Goal: Task Accomplishment & Management: Manage account settings

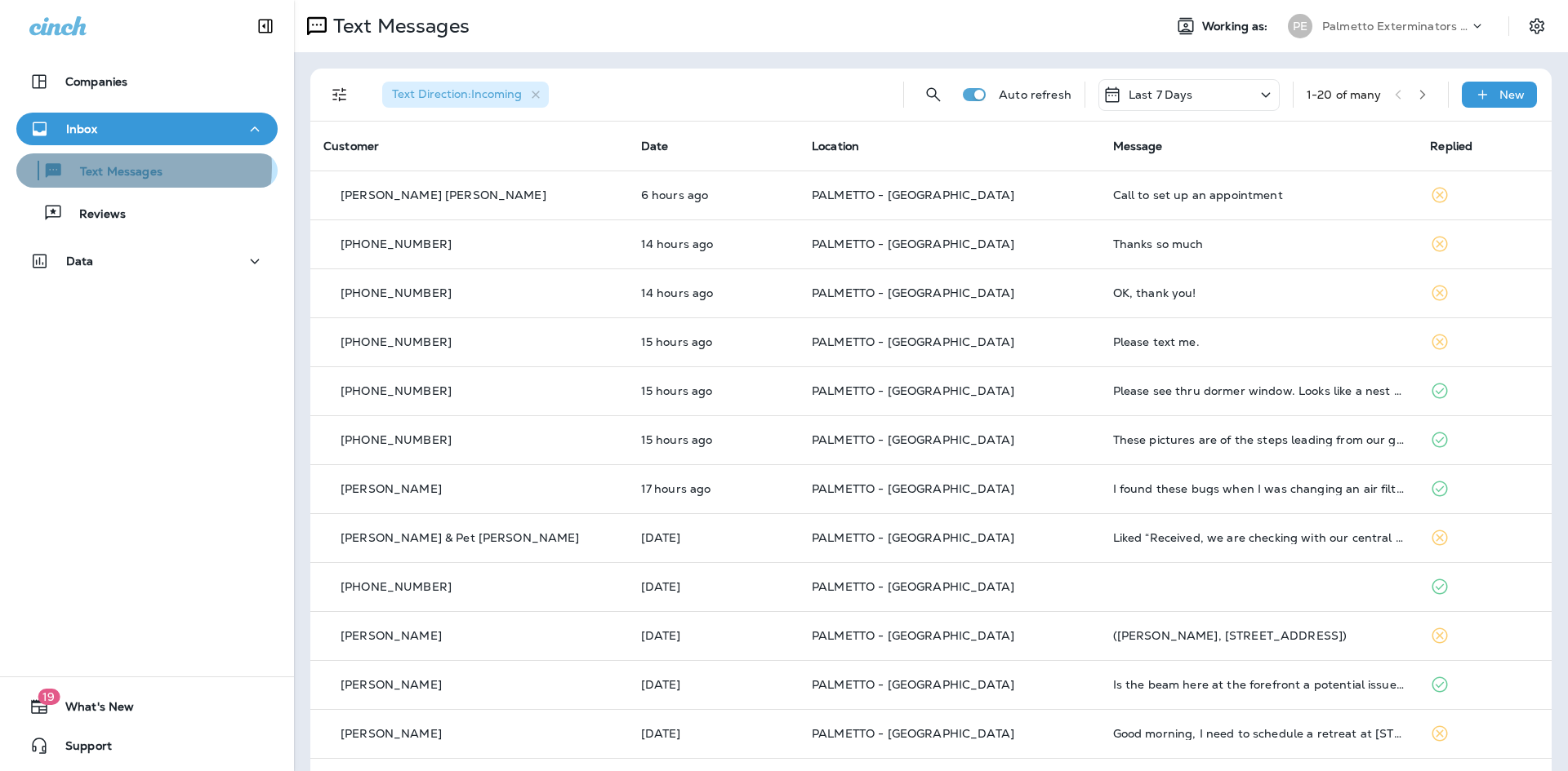
click at [137, 167] on p "Text Messages" at bounding box center [113, 172] width 99 height 16
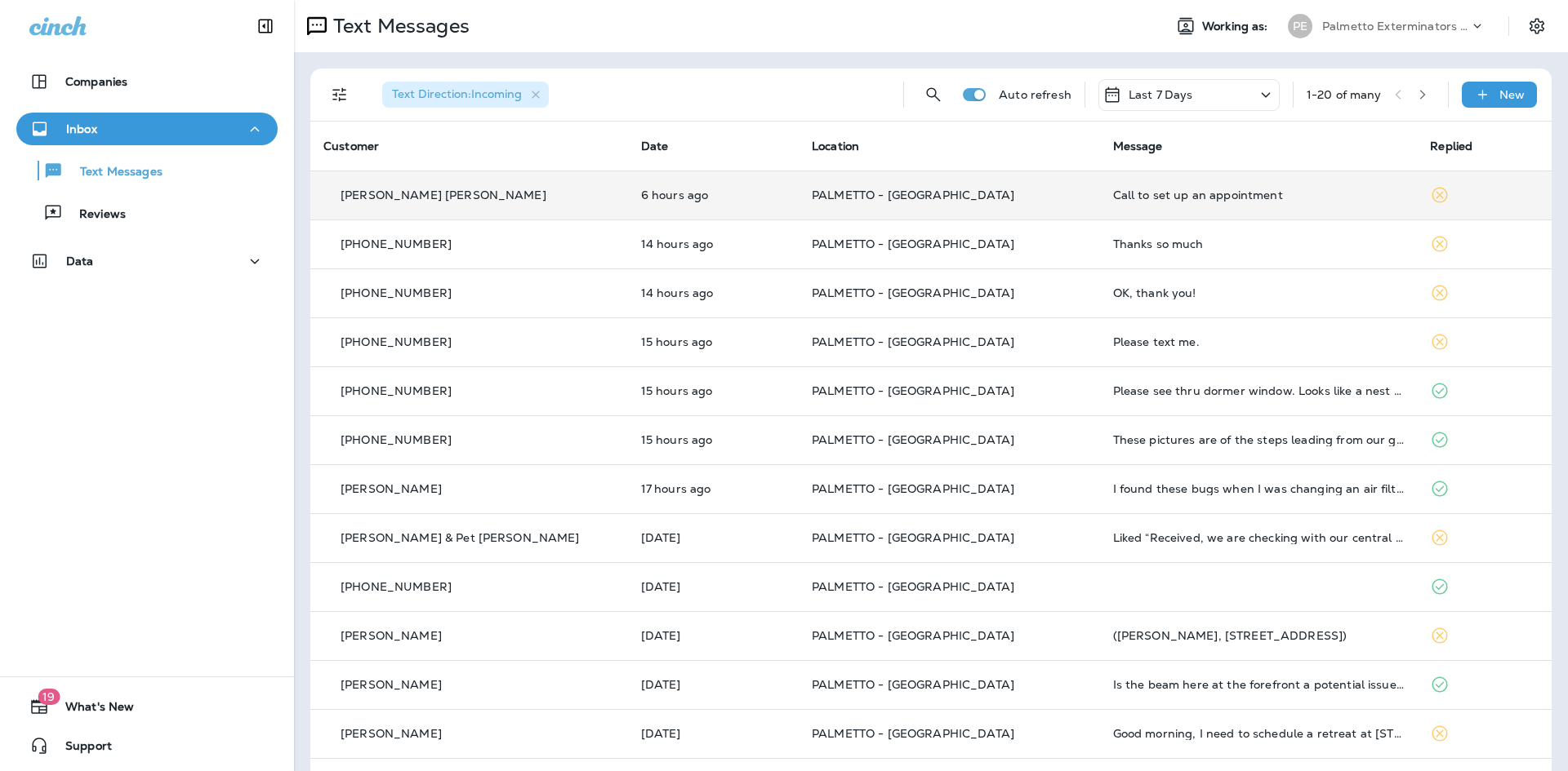
click at [518, 200] on div "[PERSON_NAME] [PERSON_NAME]" at bounding box center [469, 195] width 292 height 17
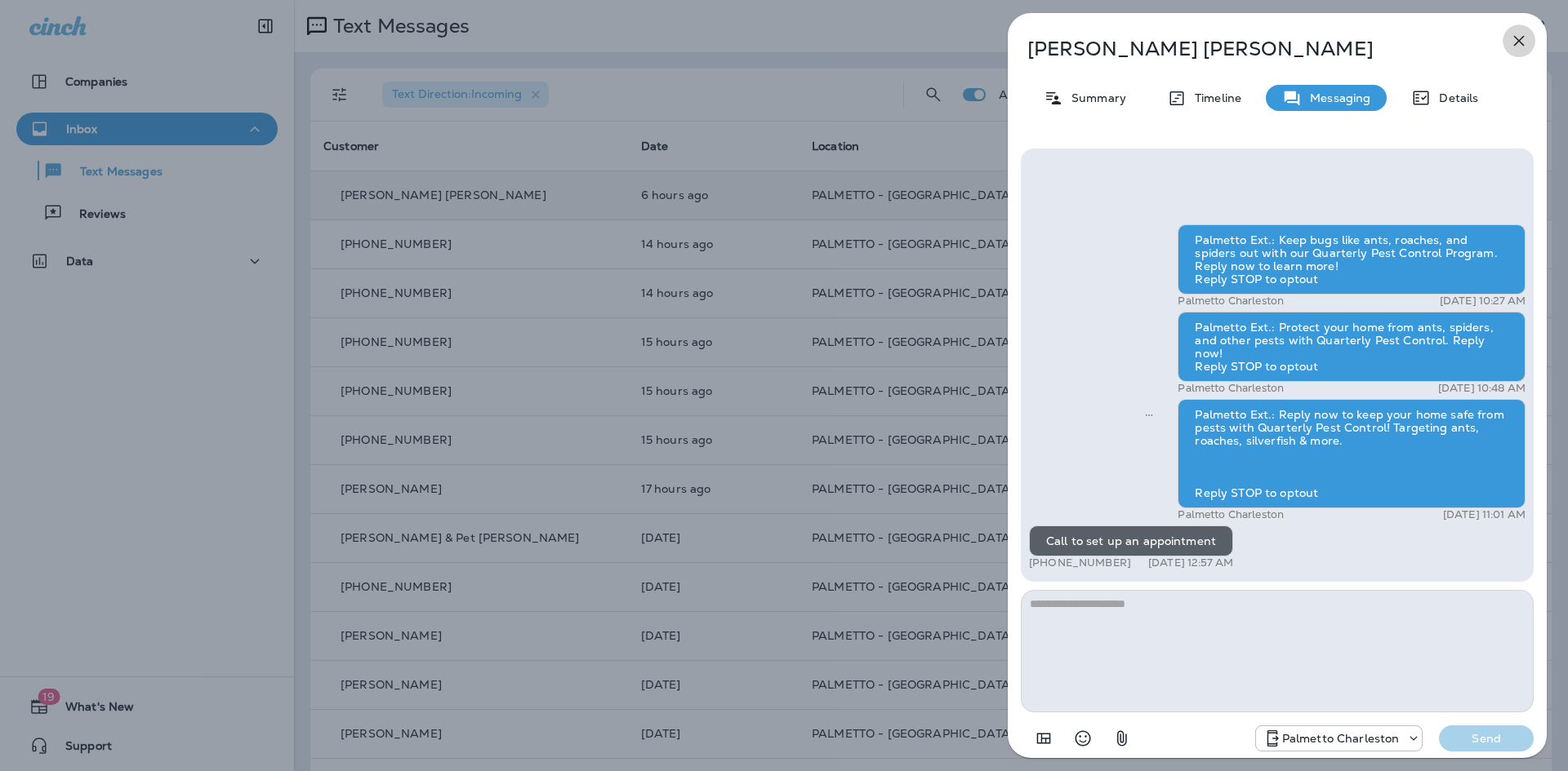
click at [1519, 40] on icon "button" at bounding box center [1519, 41] width 10 height 10
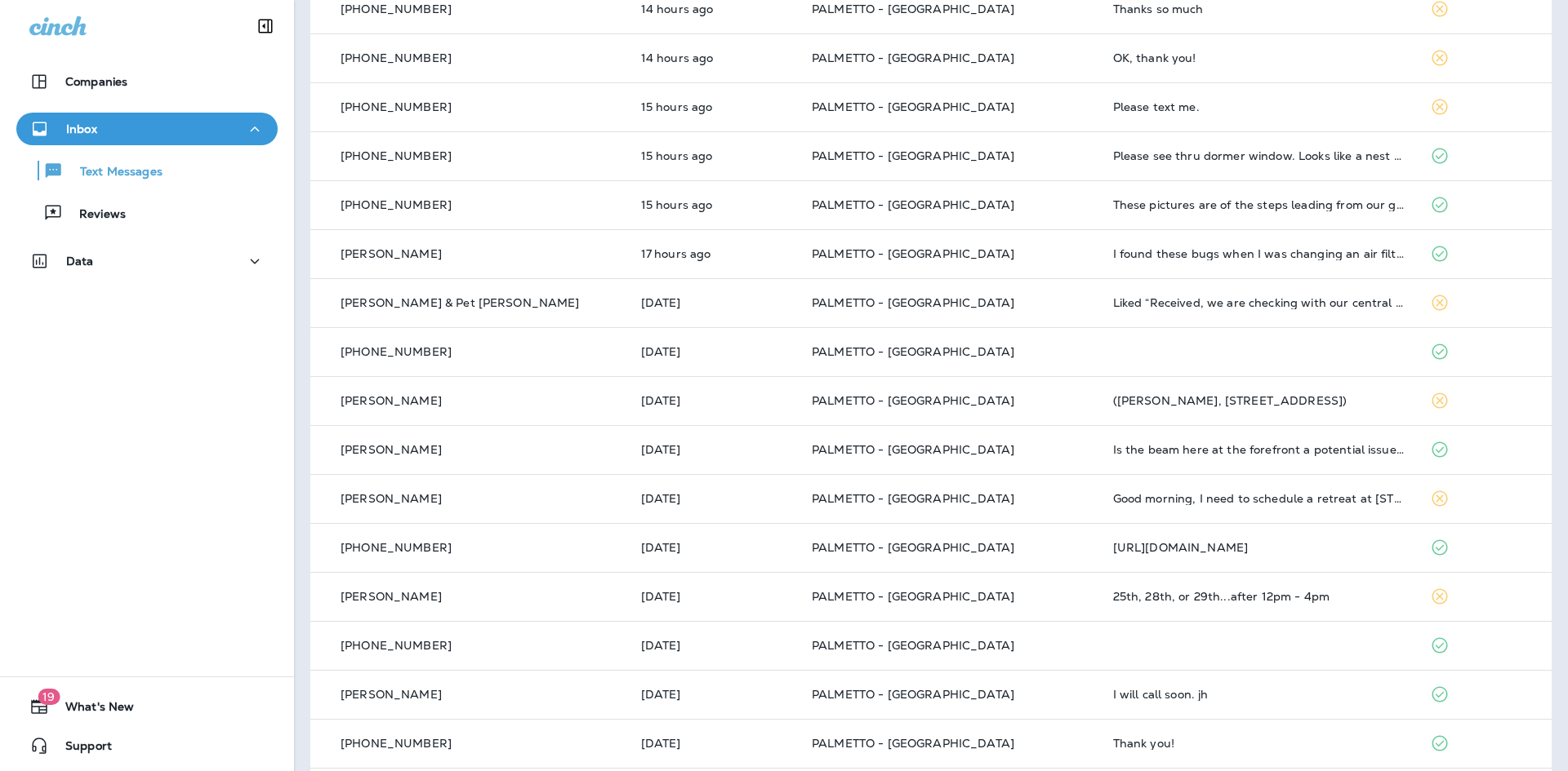
scroll to position [245, 0]
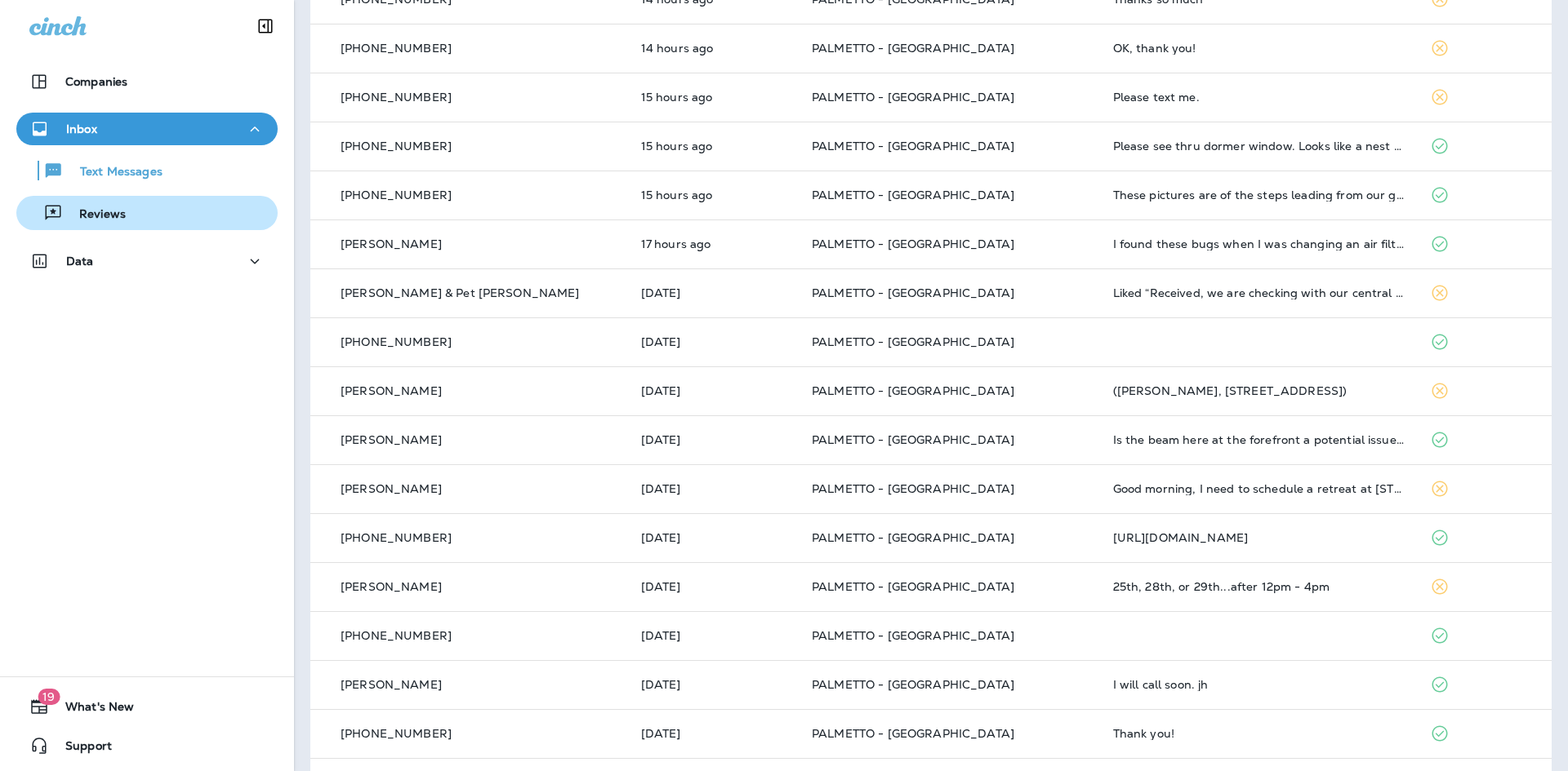
click at [205, 227] on button "Reviews" at bounding box center [147, 213] width 261 height 34
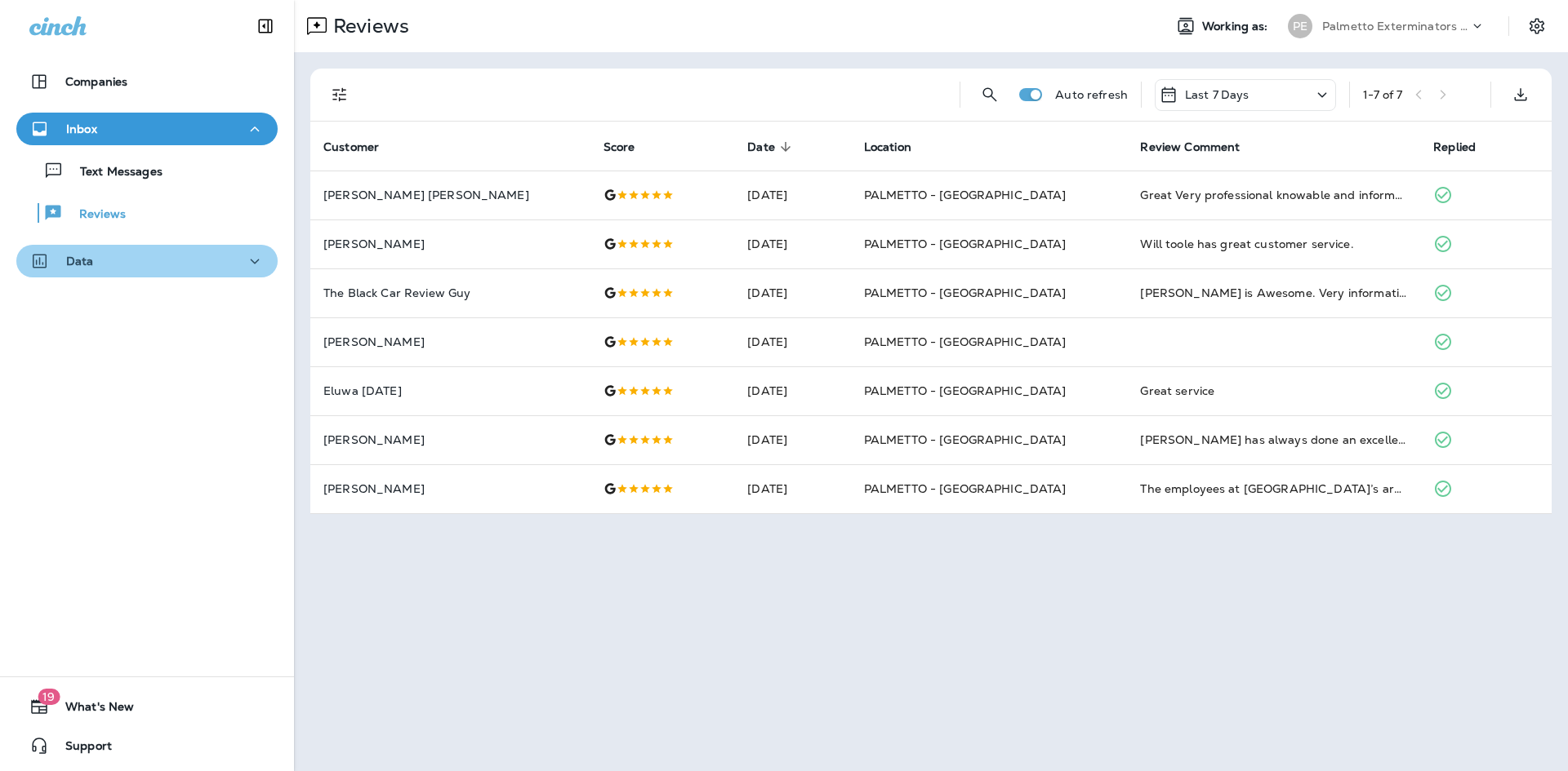
click at [185, 267] on div "Data" at bounding box center [147, 262] width 235 height 20
click at [137, 127] on div "Inbox" at bounding box center [147, 129] width 235 height 20
click at [248, 127] on icon "button" at bounding box center [255, 129] width 20 height 20
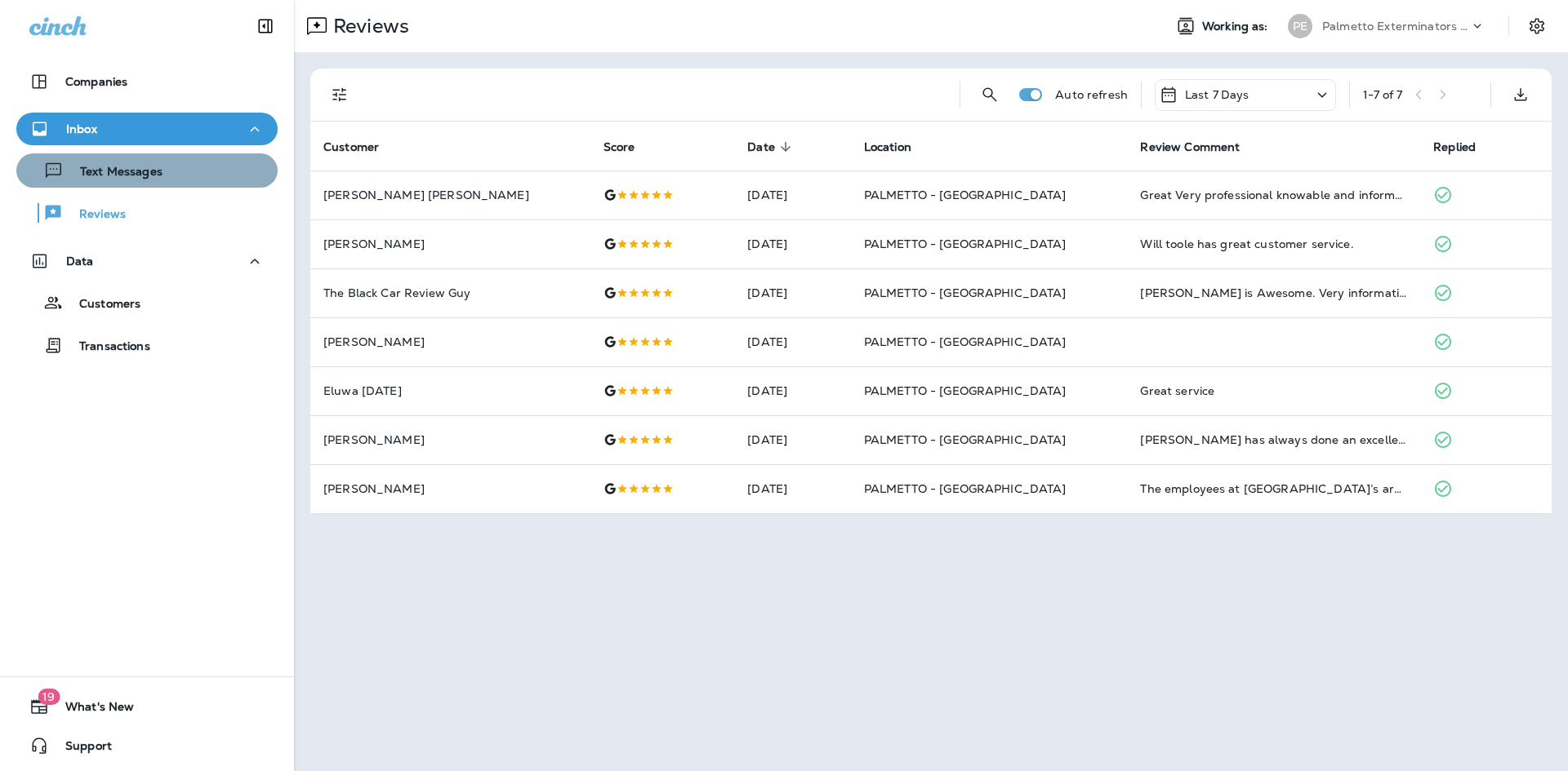
click at [178, 168] on div "Text Messages" at bounding box center [147, 170] width 248 height 24
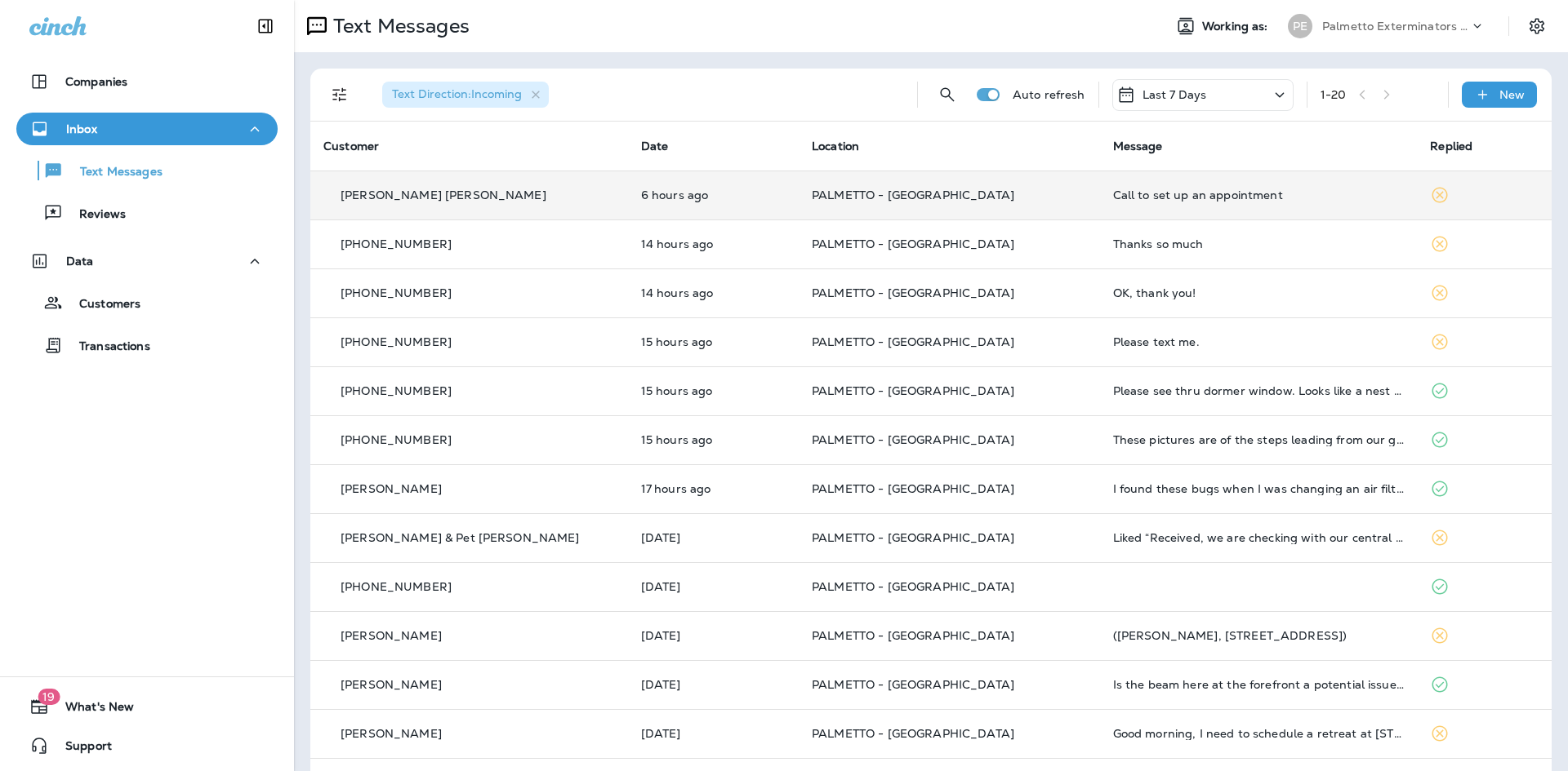
click at [1128, 191] on div "Call to set up an appointment" at bounding box center [1259, 195] width 292 height 13
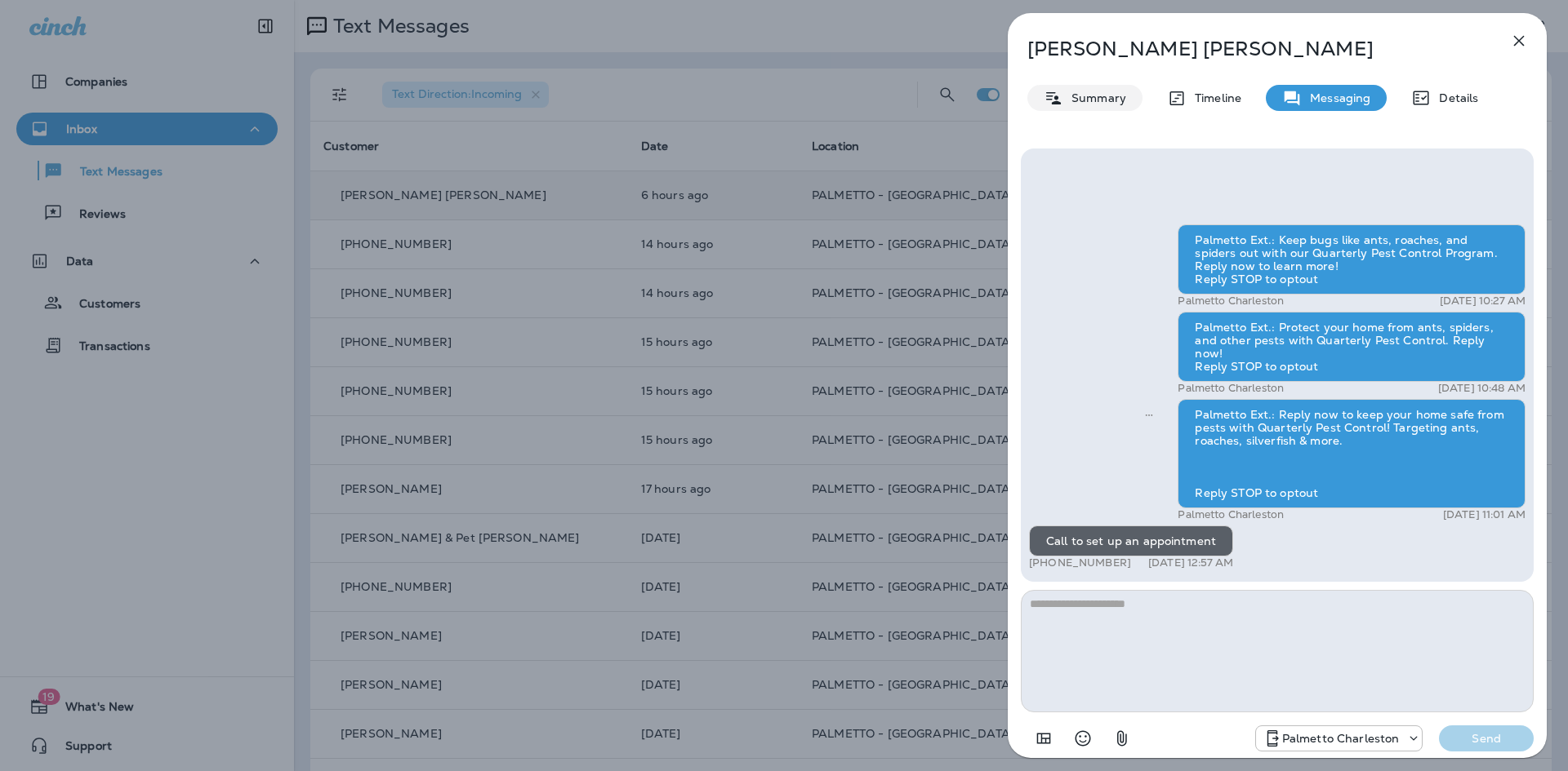
click at [1070, 98] on p "Summary" at bounding box center [1095, 98] width 63 height 13
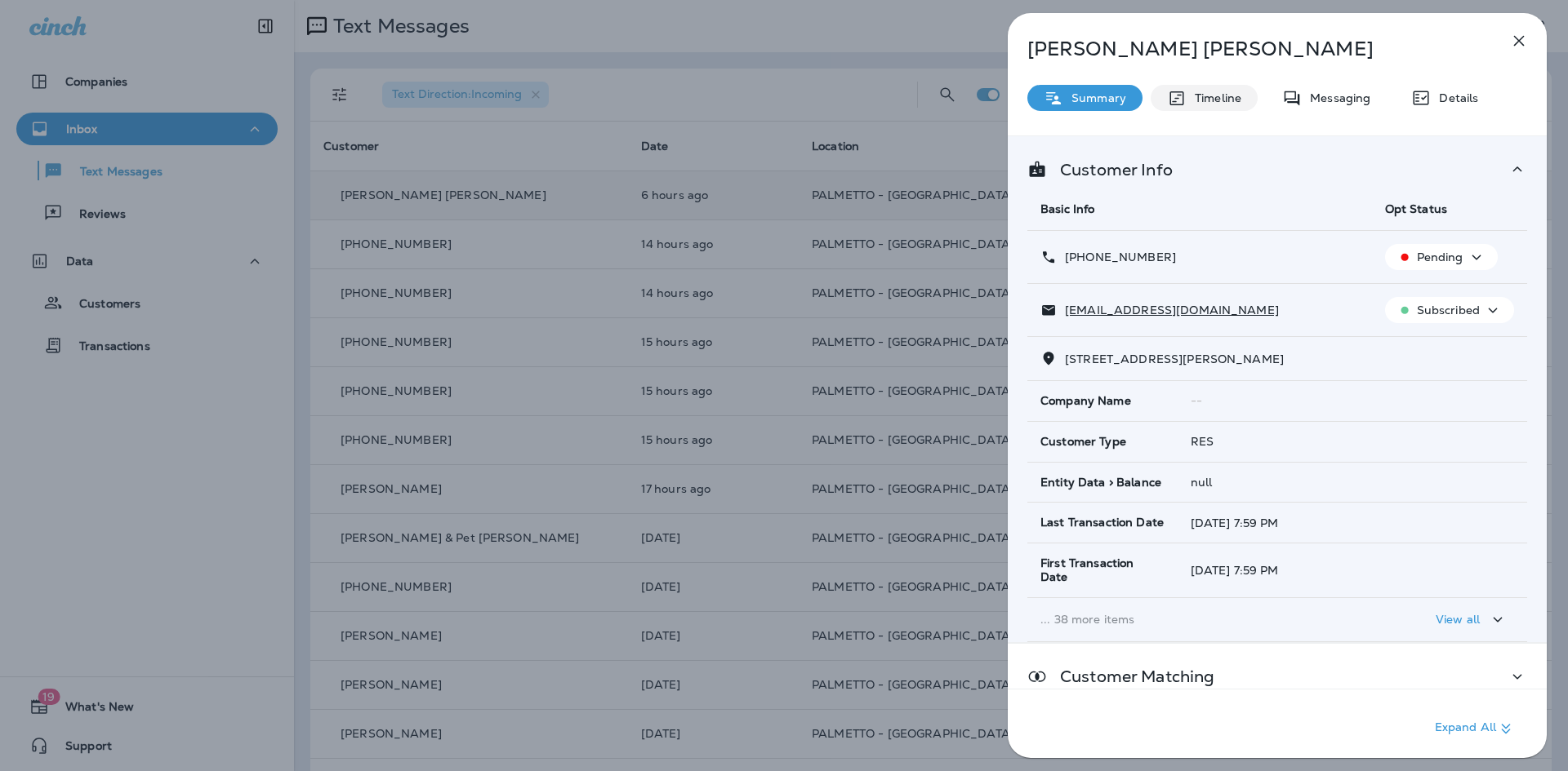
click at [1213, 92] on p "Timeline" at bounding box center [1214, 98] width 55 height 13
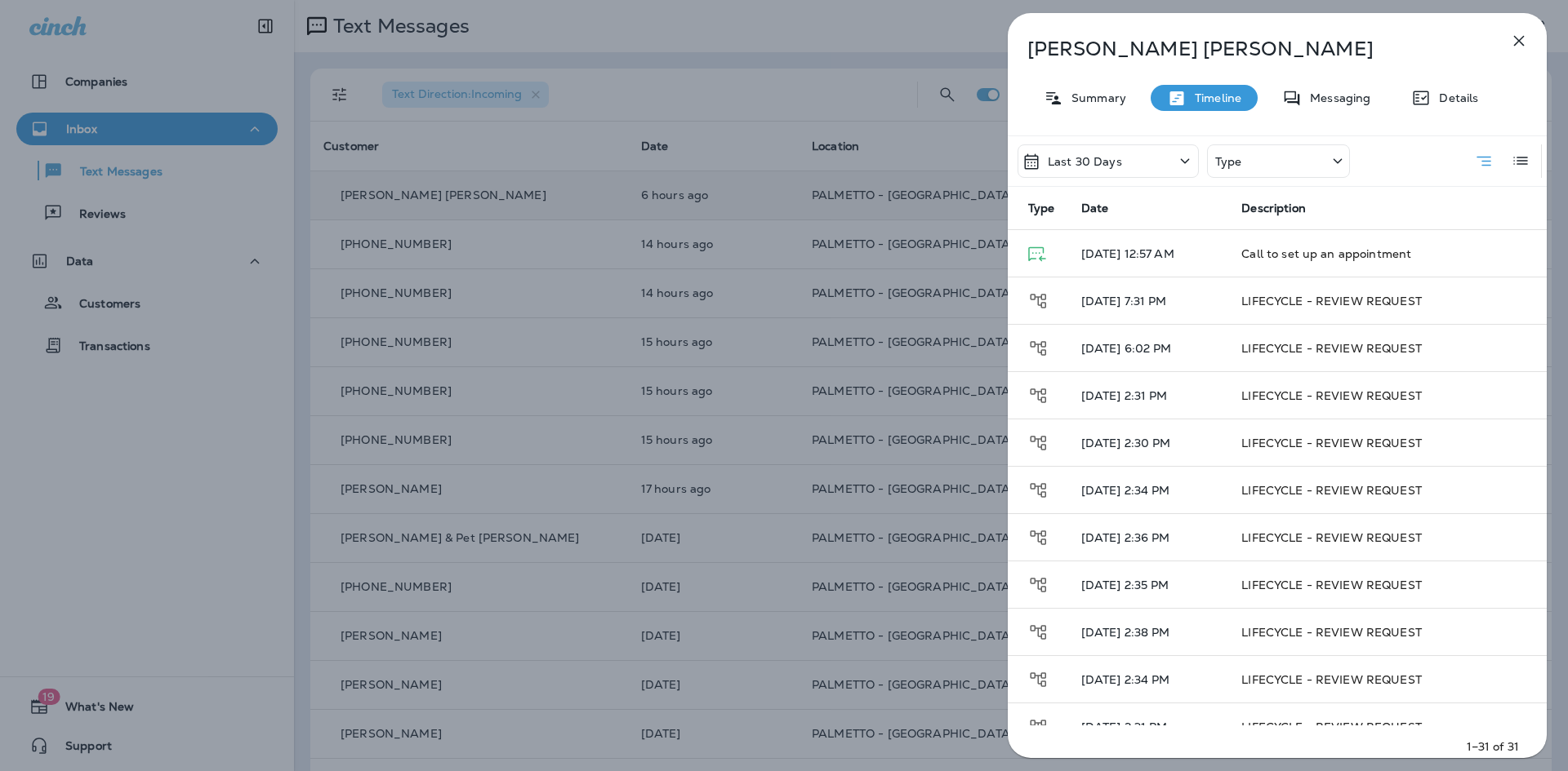
click at [1324, 111] on div "[PERSON_NAME] [PERSON_NAME] Summary Timeline Messaging Details Last 30 Days Typ…" at bounding box center [1277, 390] width 539 height 755
click at [1324, 105] on div "Messaging" at bounding box center [1326, 98] width 121 height 26
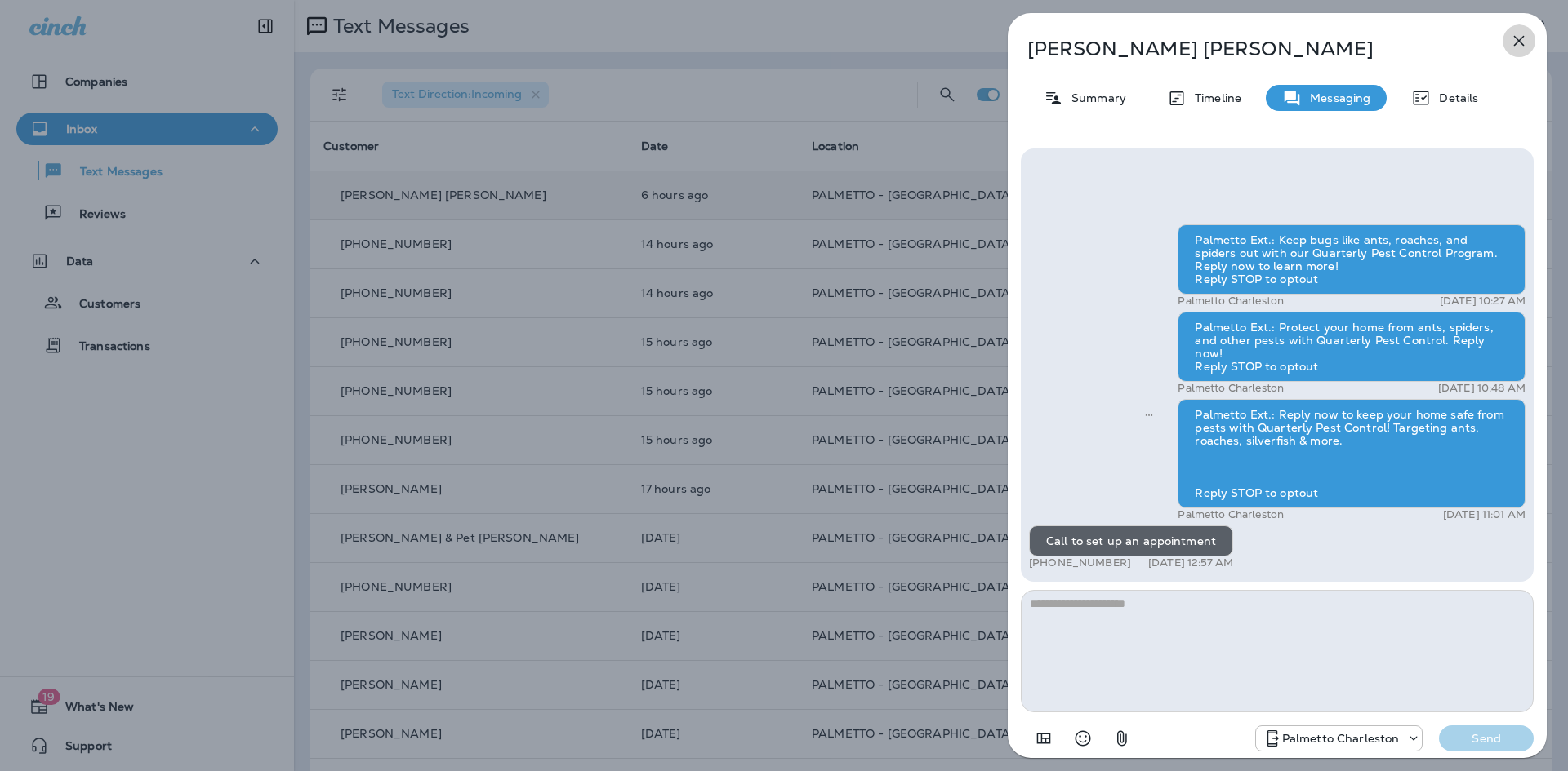
click at [1523, 37] on icon "button" at bounding box center [1519, 41] width 10 height 10
